Goal: Find specific page/section

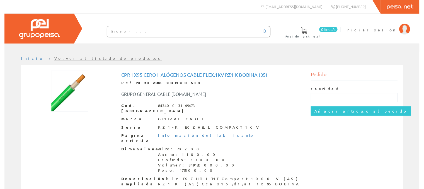
scroll to position [5, 0]
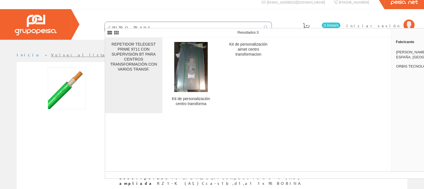
type input "CENTRO TRANS"
click at [136, 60] on div "REPETIDOR TELEGEST PRIME 9711 CON SUPERVISIÓN BT PARA CENTROS TRANSFORMACIÓN CO…" at bounding box center [133, 57] width 48 height 30
